Goal: Information Seeking & Learning: Learn about a topic

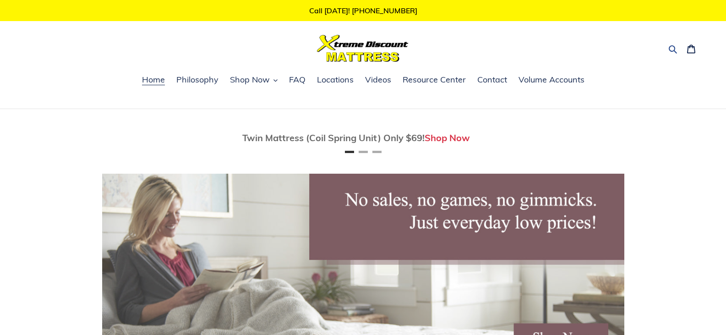
click at [672, 46] on icon "button" at bounding box center [672, 49] width 8 height 8
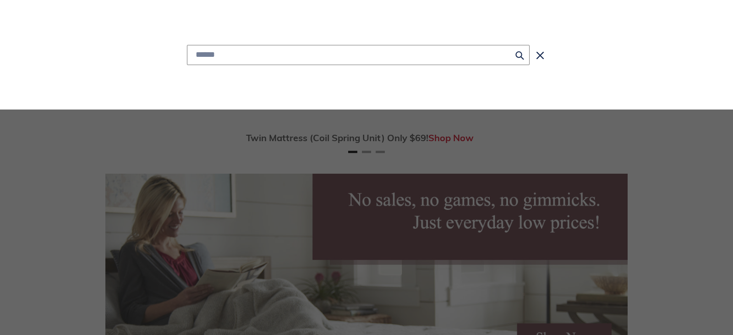
click at [458, 58] on input "Search" at bounding box center [358, 55] width 342 height 20
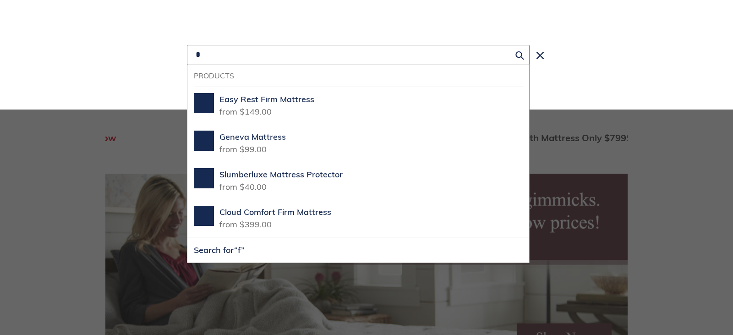
scroll to position [0, 522]
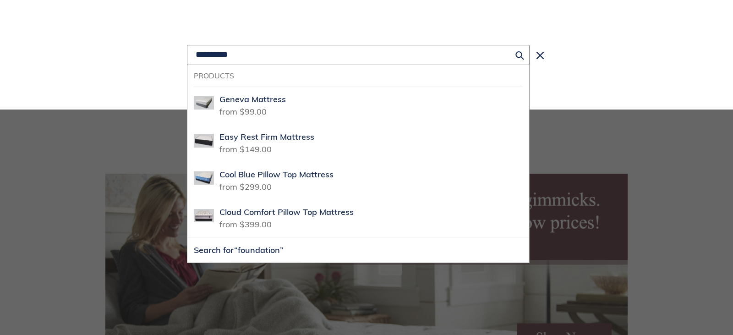
type input "**********"
click at [187, 237] on button "Search for “foundation”" at bounding box center [358, 249] width 342 height 25
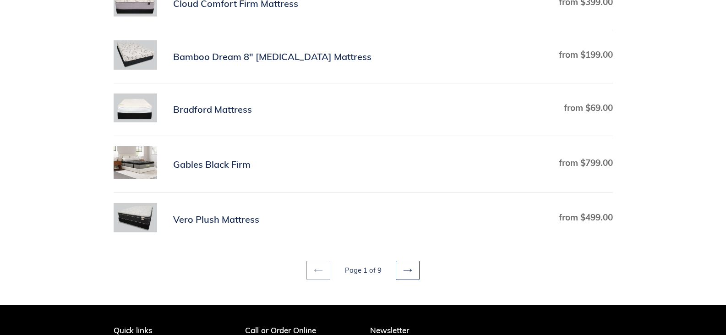
scroll to position [504, 0]
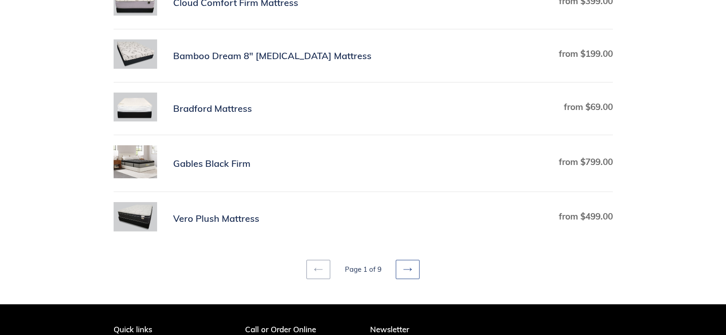
click at [414, 269] on link "Next page" at bounding box center [408, 269] width 24 height 19
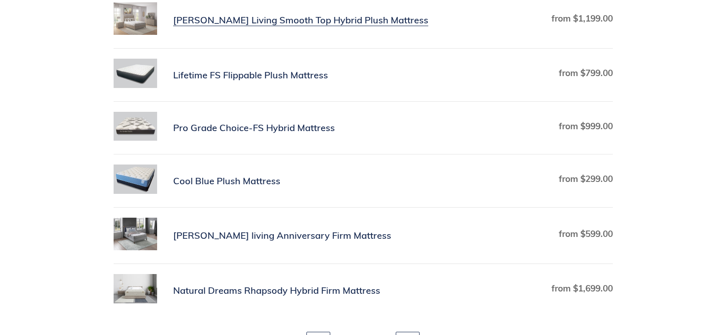
scroll to position [504, 0]
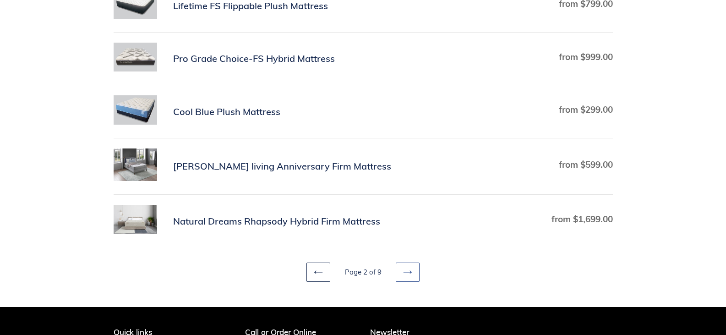
click at [413, 274] on link "Next page" at bounding box center [408, 271] width 24 height 19
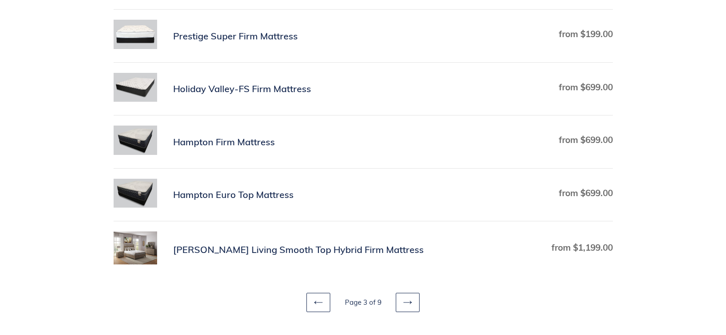
scroll to position [504, 0]
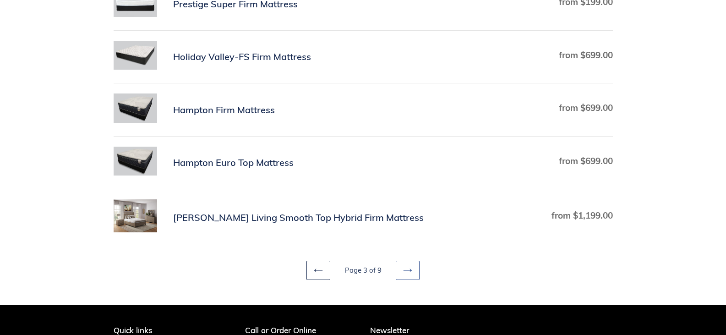
click at [413, 274] on link "Next page" at bounding box center [408, 270] width 24 height 19
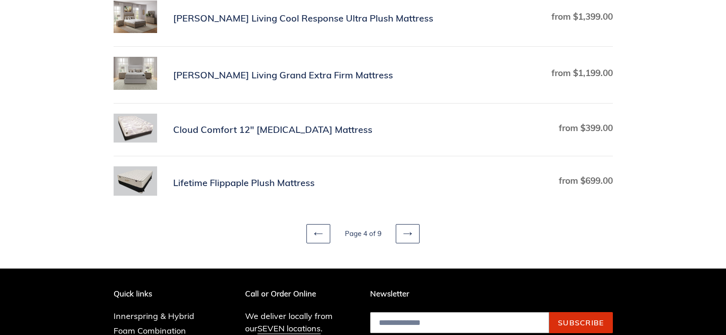
scroll to position [549, 0]
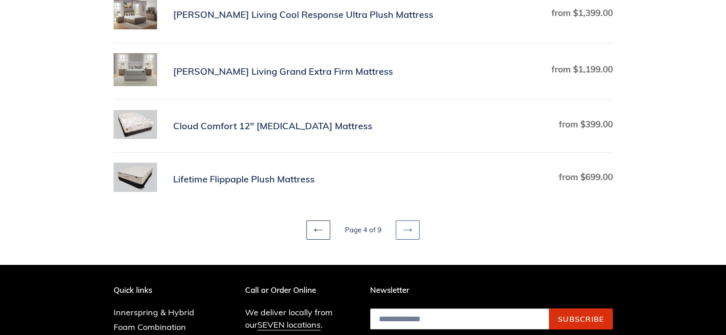
click at [406, 233] on icon at bounding box center [407, 229] width 9 height 9
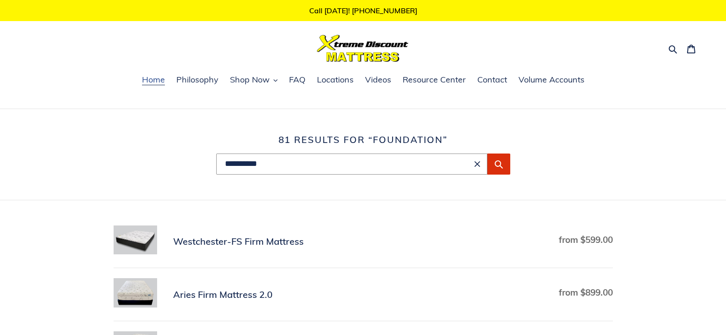
click at [155, 75] on span "Home" at bounding box center [153, 79] width 23 height 11
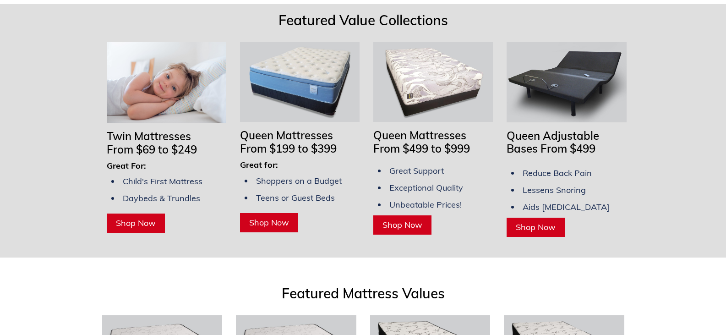
scroll to position [733, 0]
click at [130, 217] on span "Shop Now" at bounding box center [136, 222] width 40 height 11
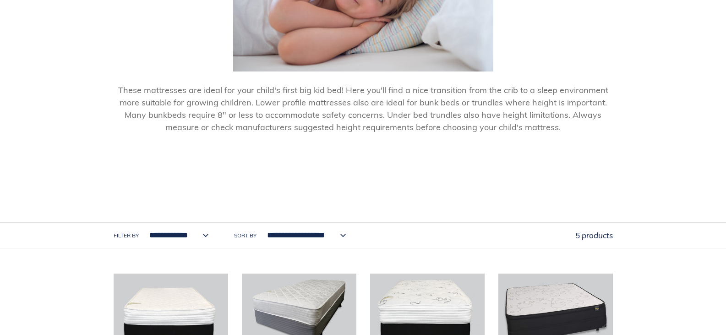
scroll to position [386, 0]
